Goal: Information Seeking & Learning: Understand process/instructions

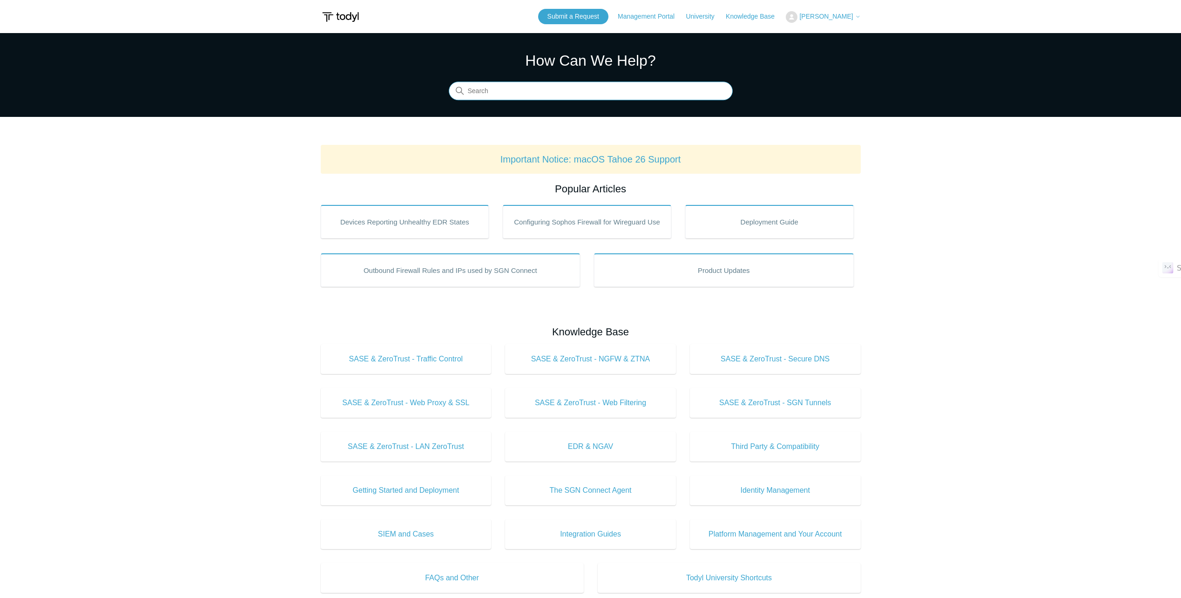
click at [549, 97] on input "Search" at bounding box center [591, 91] width 284 height 19
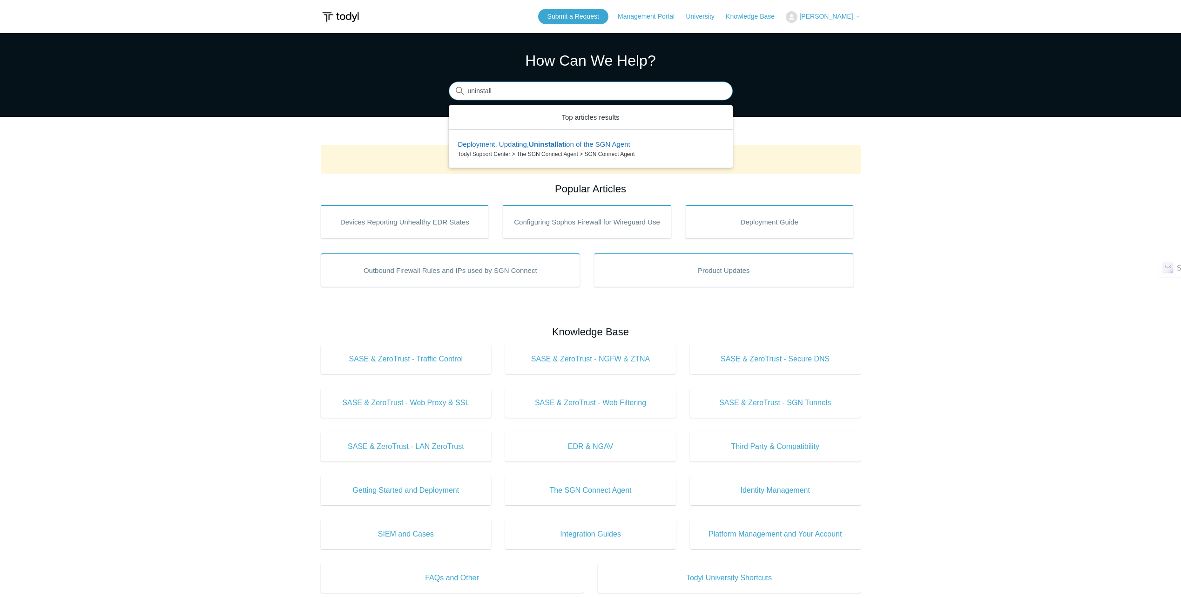
type input "uninstall"
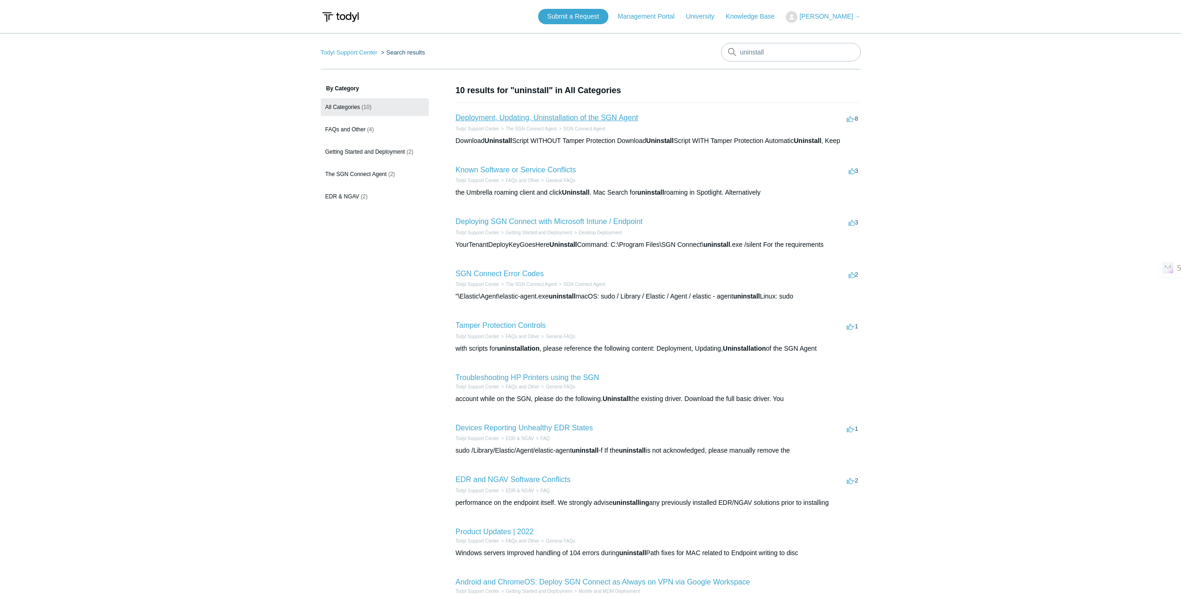
click at [517, 121] on link "Deployment, Updating, Uninstallation of the SGN Agent" at bounding box center [547, 118] width 182 height 8
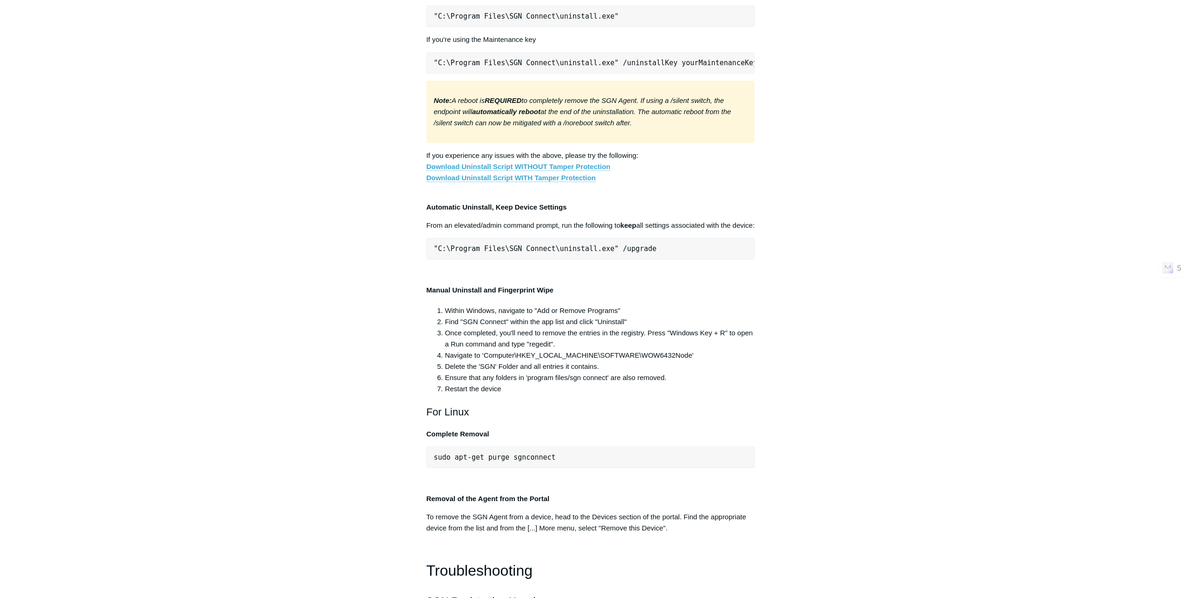
scroll to position [1722, 0]
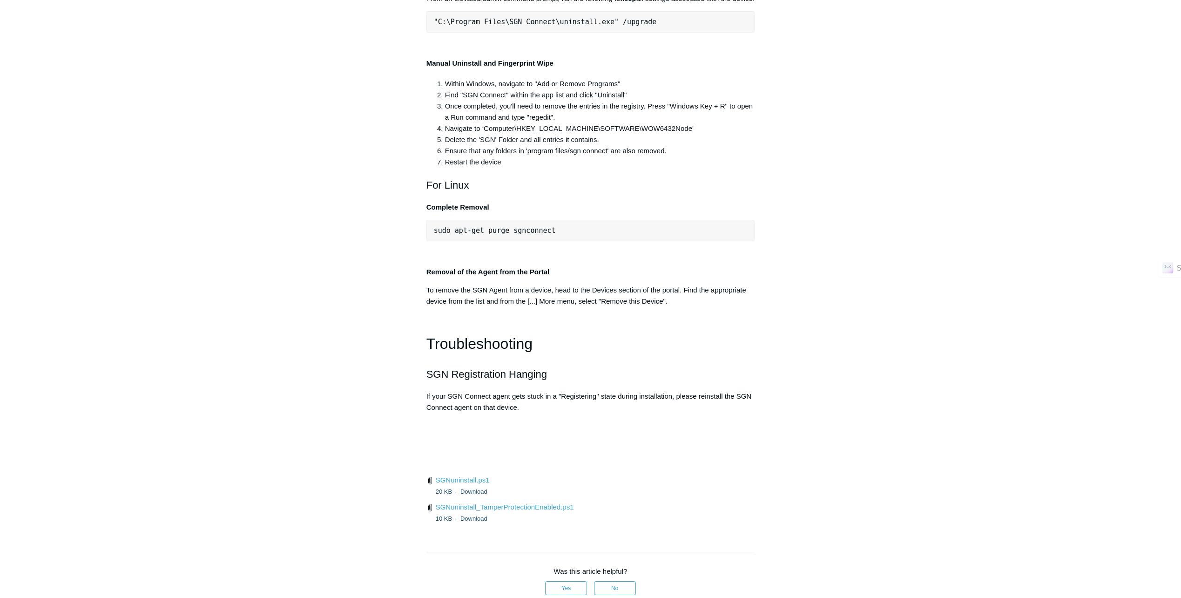
scroll to position [1861, 0]
